Goal: Task Accomplishment & Management: Manage account settings

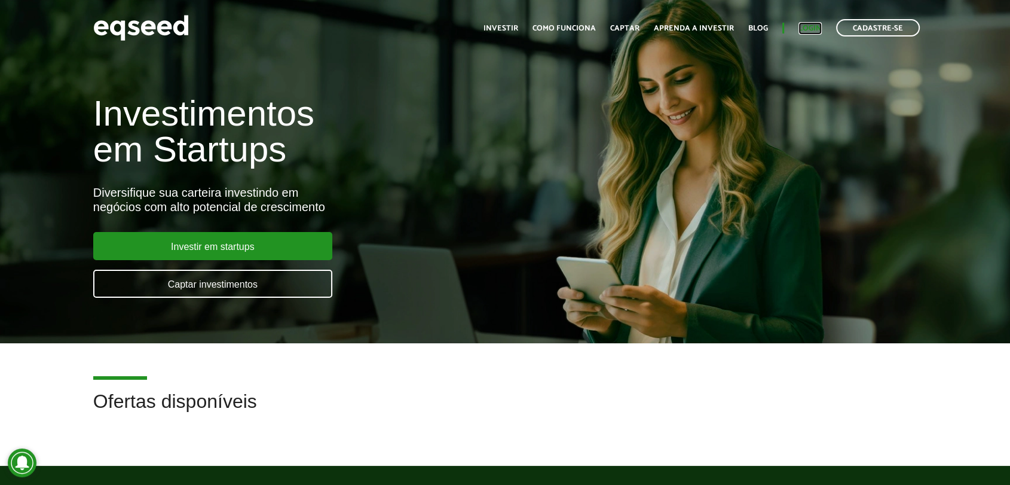
click at [805, 27] on link "Login" at bounding box center [810, 29] width 23 height 8
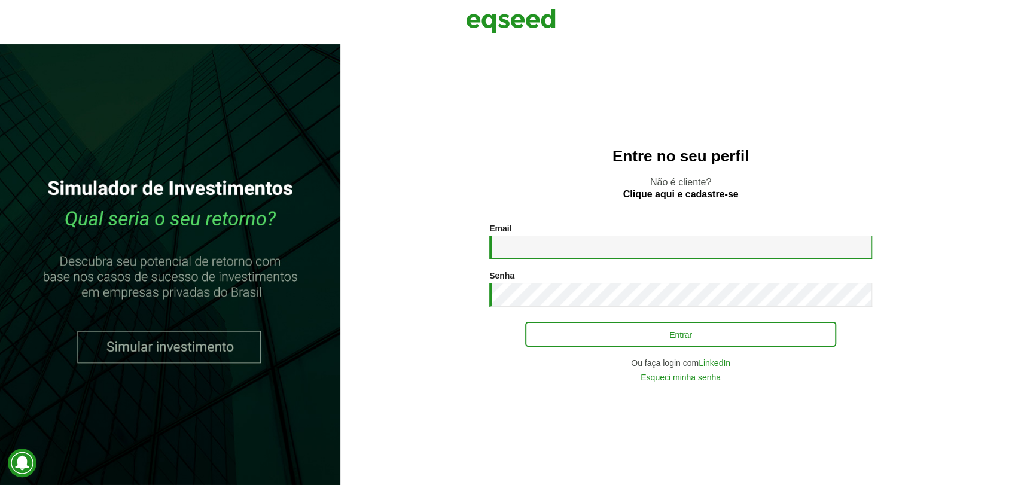
type input "**********"
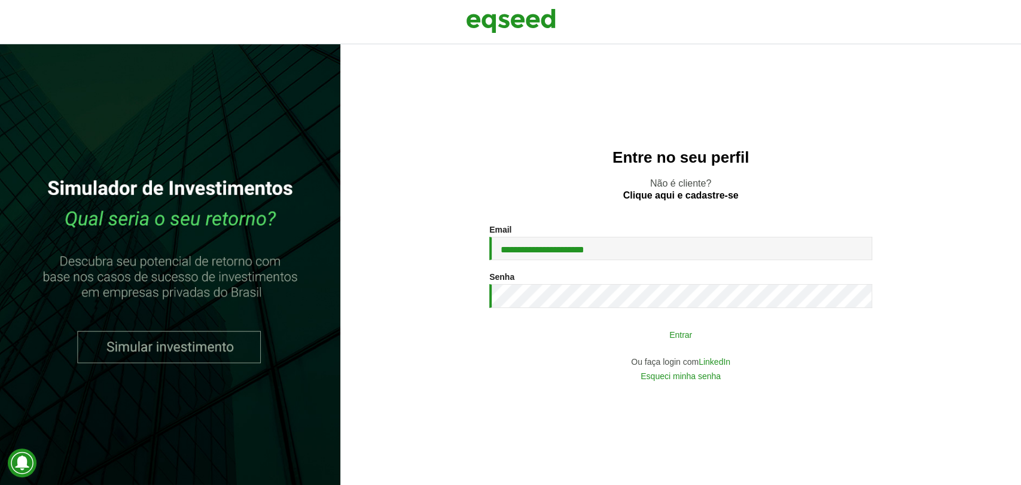
click at [697, 337] on button "Entrar" at bounding box center [680, 334] width 311 height 23
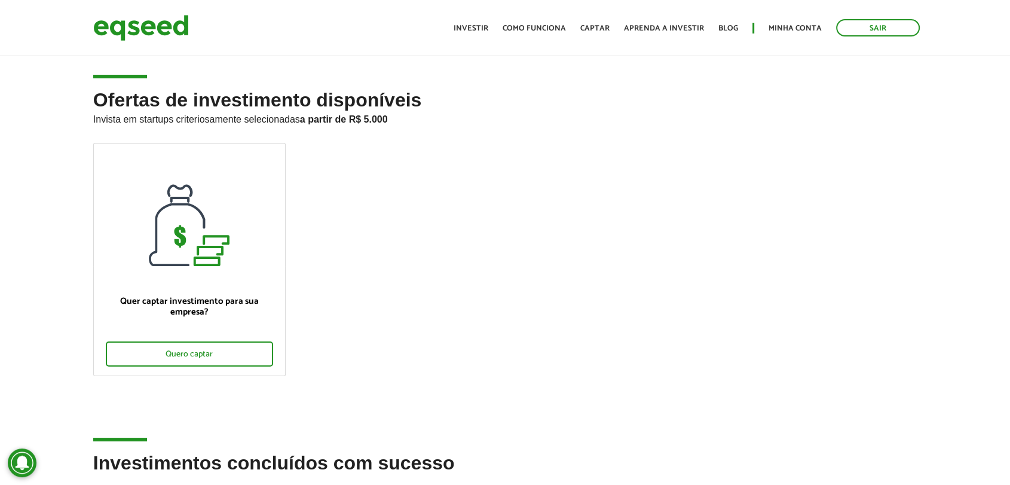
click at [823, 23] on ul "Início Investir Como funciona Captar Aprenda a investir Blog Minha conta Sair" at bounding box center [687, 27] width 478 height 17
click at [795, 28] on link "Minha conta" at bounding box center [795, 29] width 53 height 8
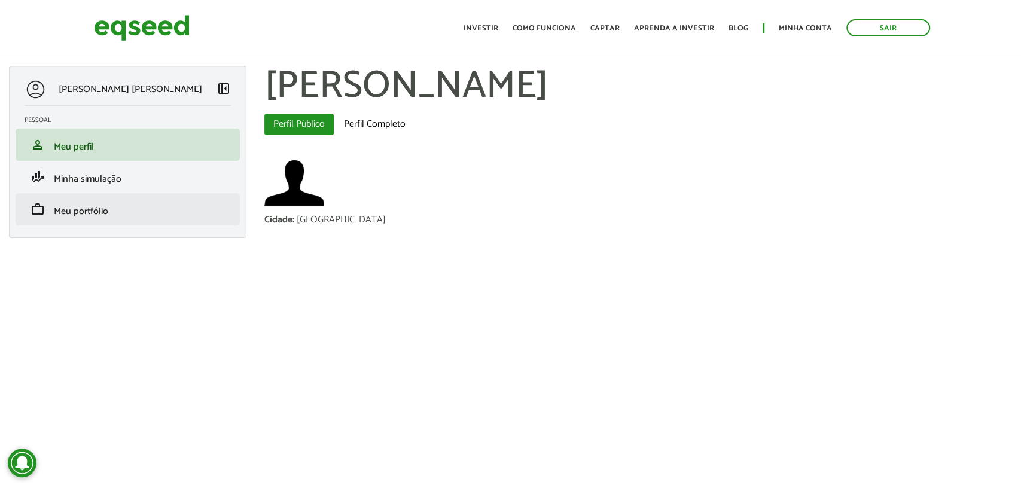
click at [181, 216] on li "work Meu portfólio" at bounding box center [128, 209] width 224 height 32
click at [99, 212] on span "Meu portfólio" at bounding box center [81, 211] width 54 height 16
